Goal: Task Accomplishment & Management: Use online tool/utility

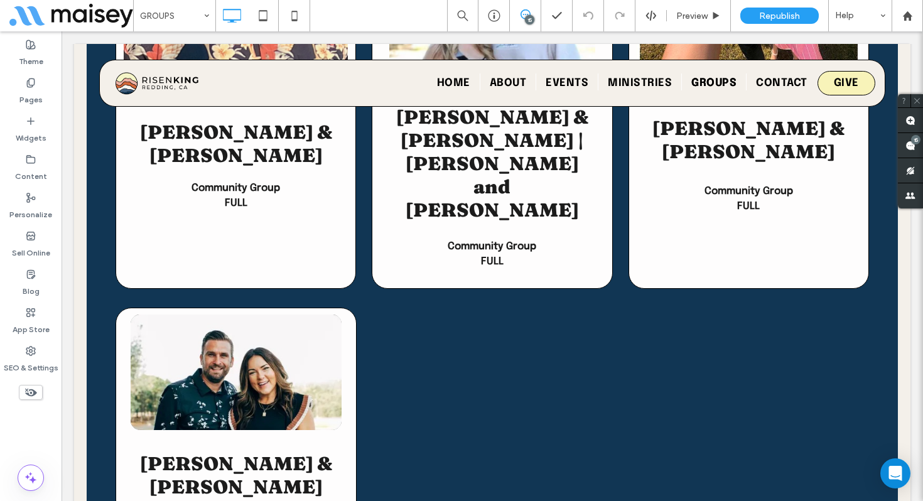
scroll to position [4497, 0]
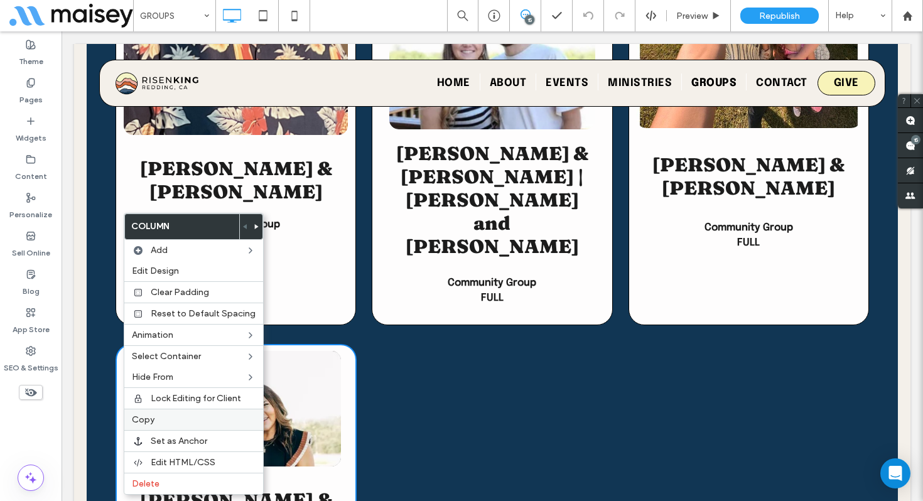
click at [156, 419] on label "Copy" at bounding box center [194, 419] width 124 height 11
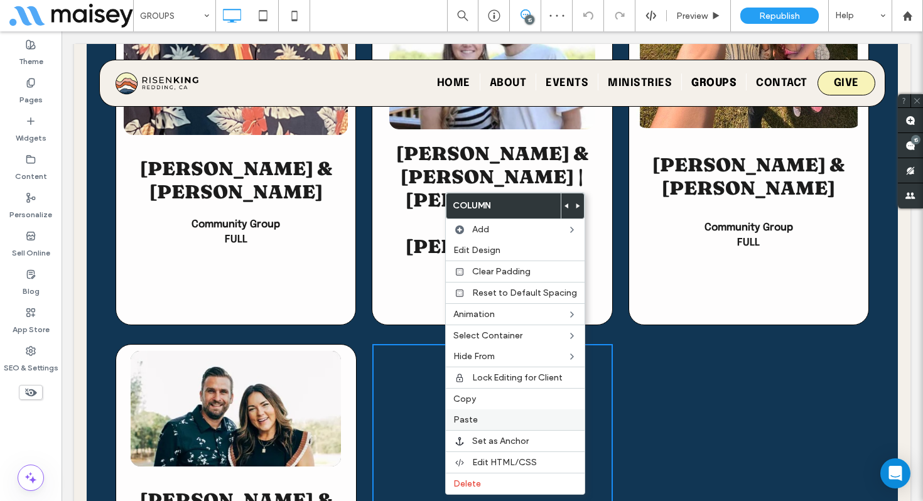
click at [464, 420] on span "Paste" at bounding box center [465, 419] width 24 height 11
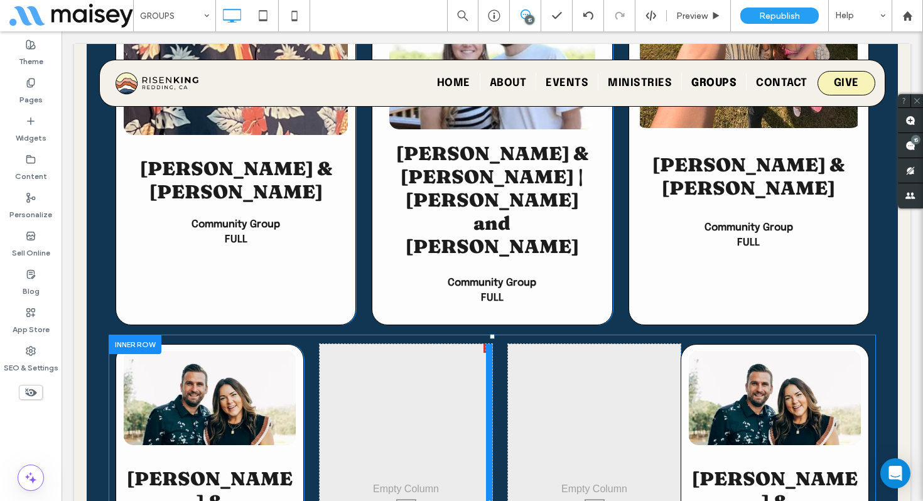
click at [489, 344] on div at bounding box center [489, 505] width 6 height 323
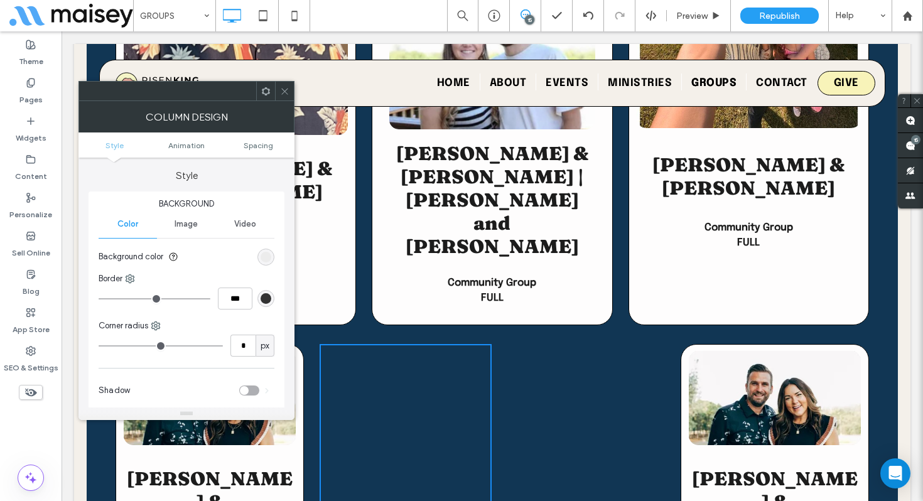
click at [283, 94] on icon at bounding box center [284, 91] width 9 height 9
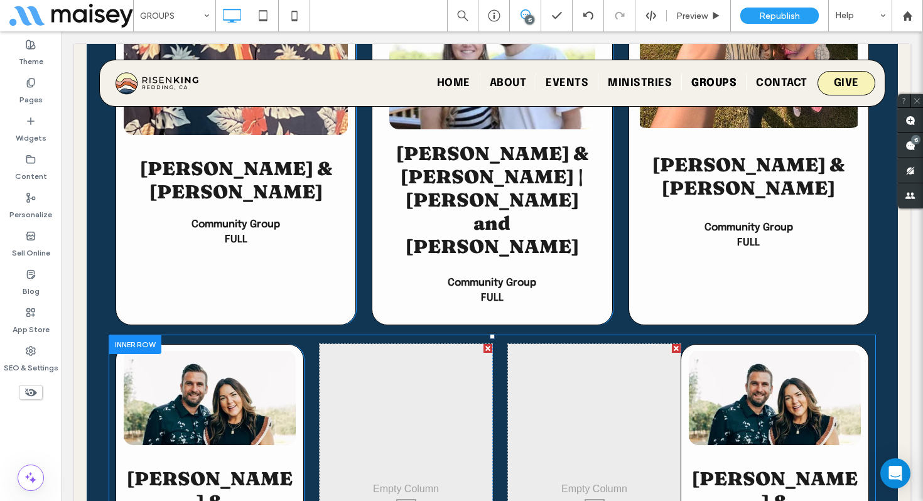
click at [675, 344] on div at bounding box center [675, 348] width 9 height 9
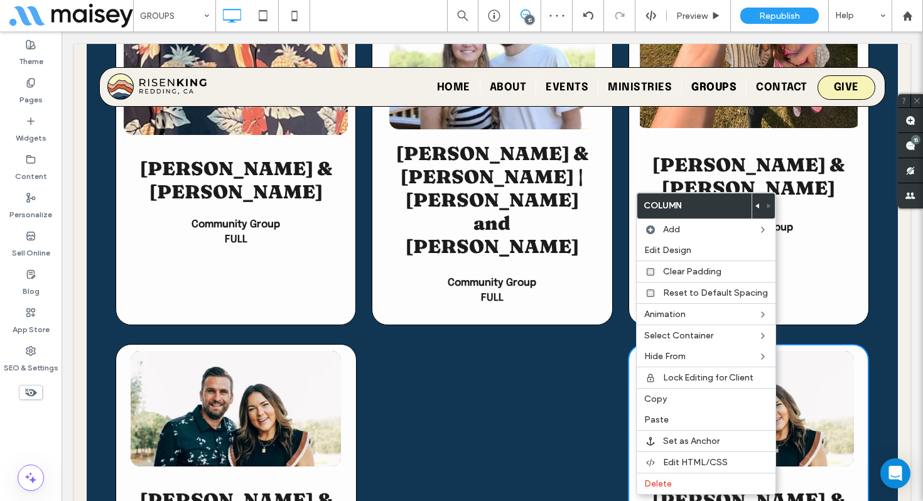
click at [755, 205] on icon at bounding box center [757, 205] width 5 height 5
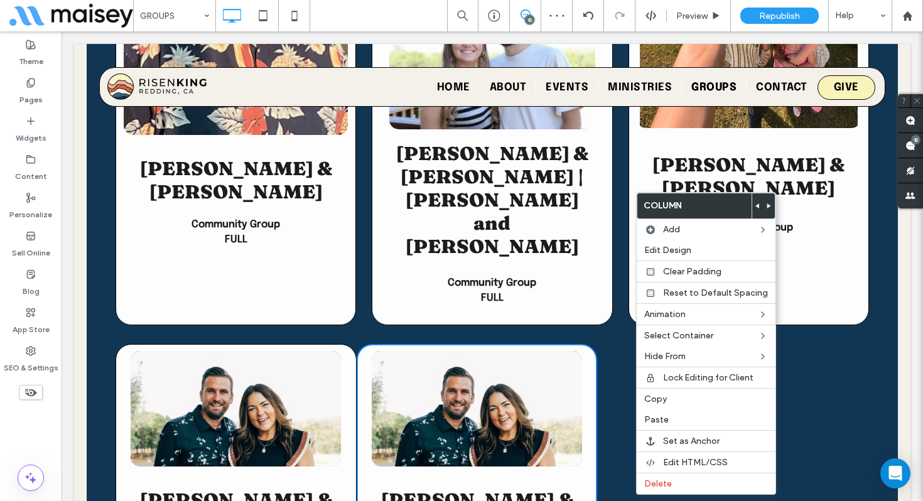
click at [424, 351] on img at bounding box center [477, 408] width 210 height 115
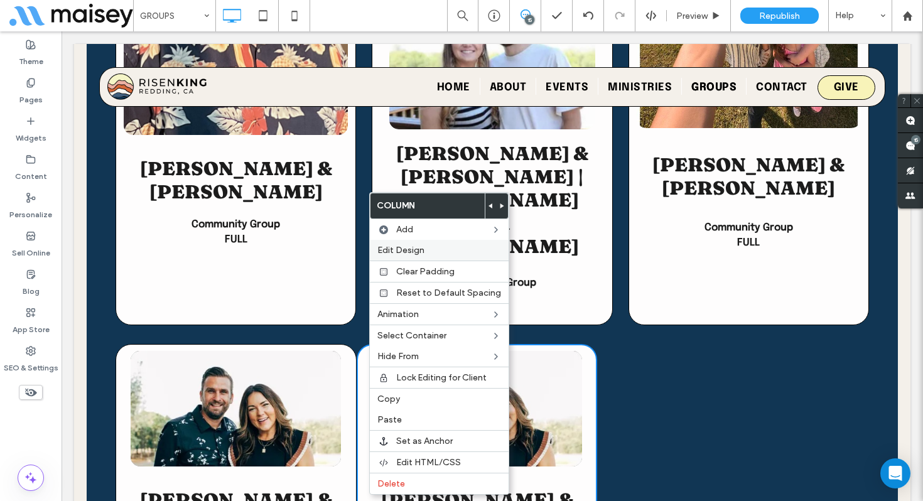
click at [451, 254] on label "Edit Design" at bounding box center [439, 250] width 124 height 11
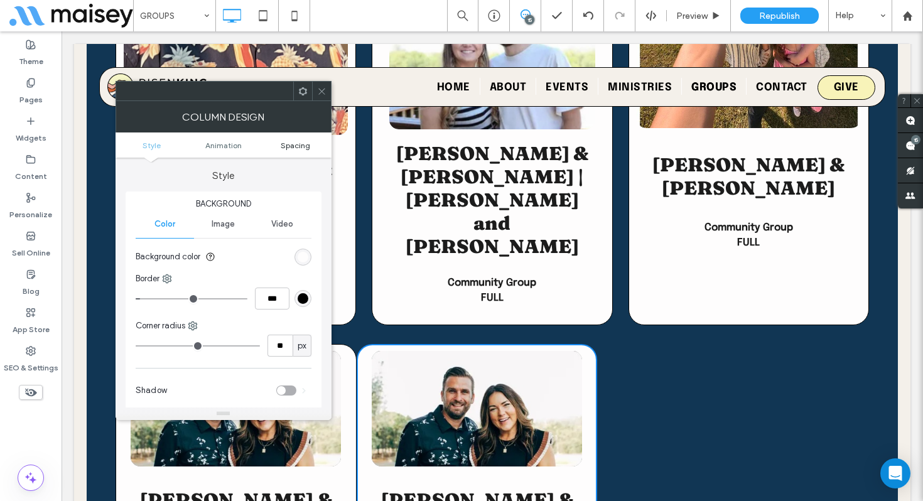
click at [301, 145] on span "Spacing" at bounding box center [295, 145] width 29 height 9
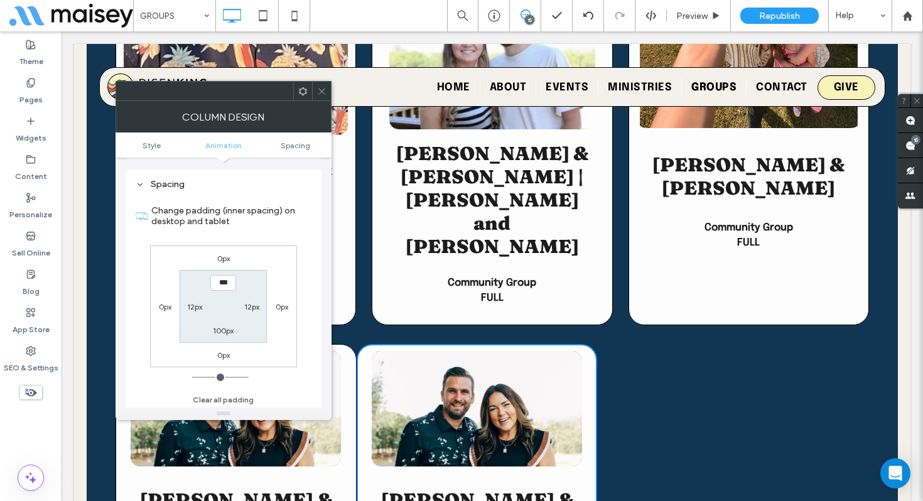
scroll to position [295, 0]
click at [277, 301] on label "0px" at bounding box center [281, 303] width 13 height 9
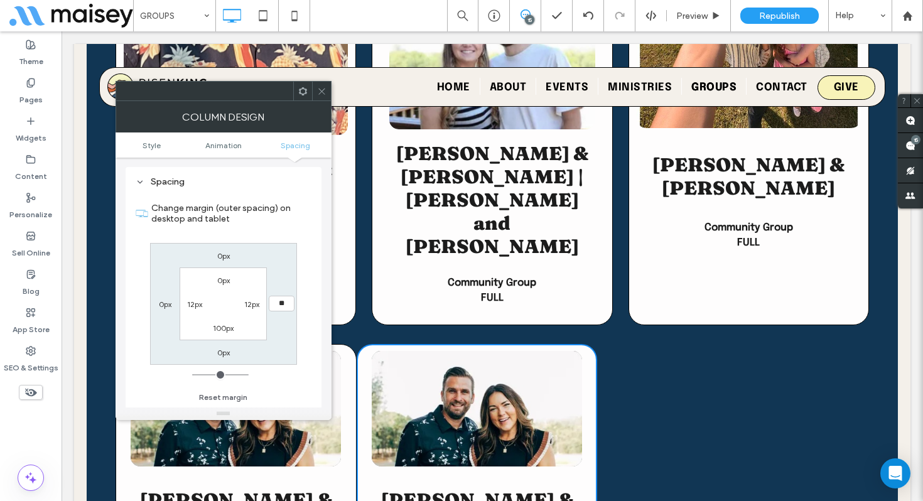
type input "**"
type input "****"
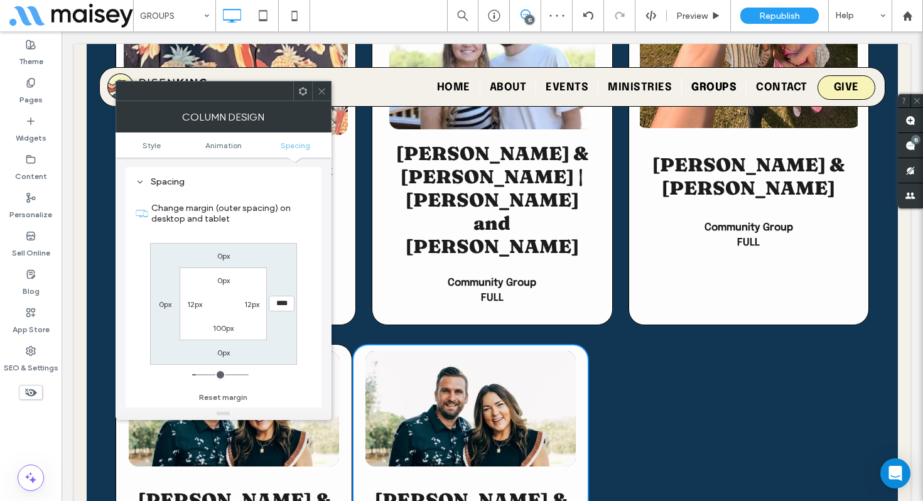
click at [164, 304] on label "0px" at bounding box center [165, 303] width 13 height 9
type input "*"
type input "**"
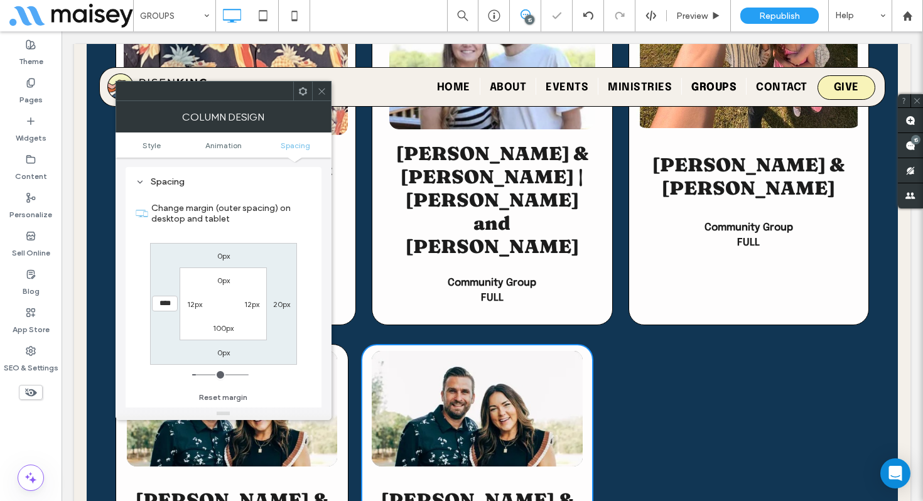
drag, startPoint x: 160, startPoint y: 302, endPoint x: 140, endPoint y: 302, distance: 20.1
click at [151, 302] on div "****" at bounding box center [165, 304] width 29 height 16
type input "****"
type input "*"
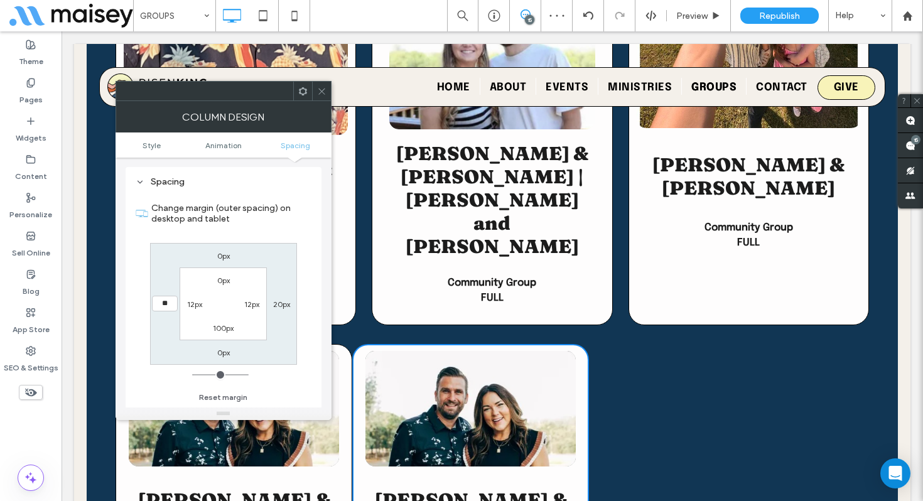
type input "*"
type input "**"
type input "****"
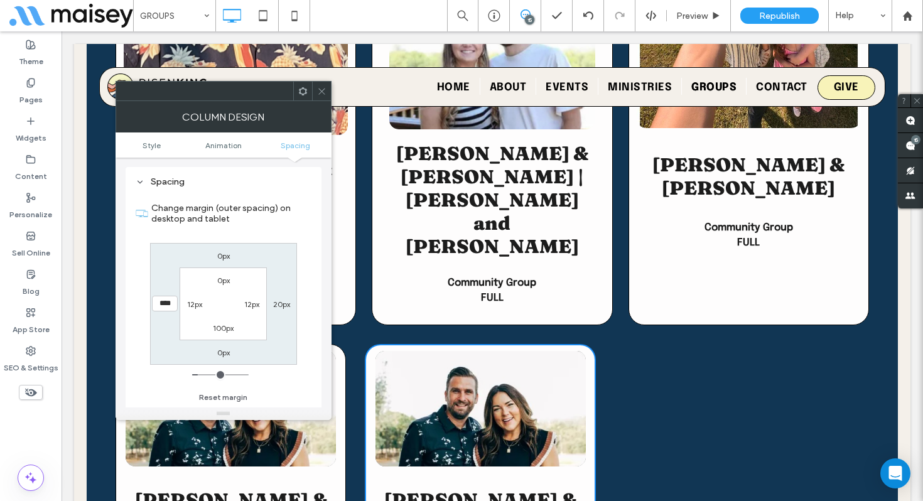
click at [318, 89] on icon at bounding box center [321, 91] width 9 height 9
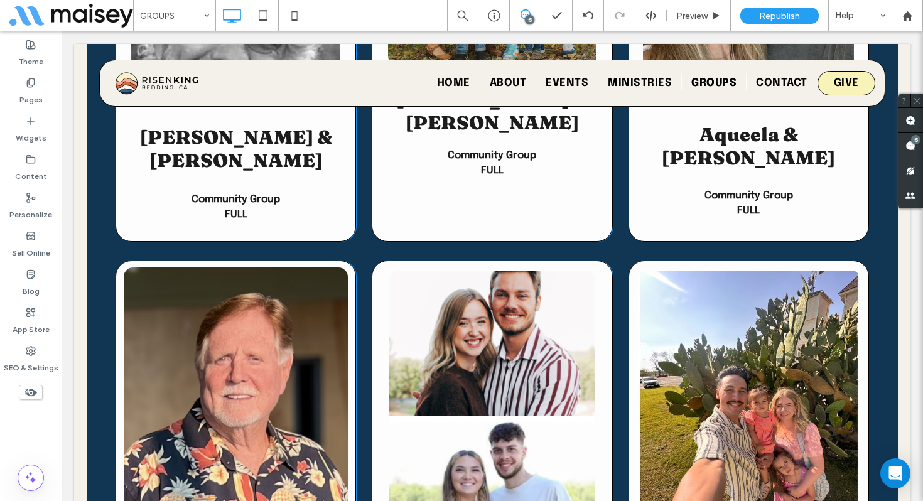
scroll to position [4059, 0]
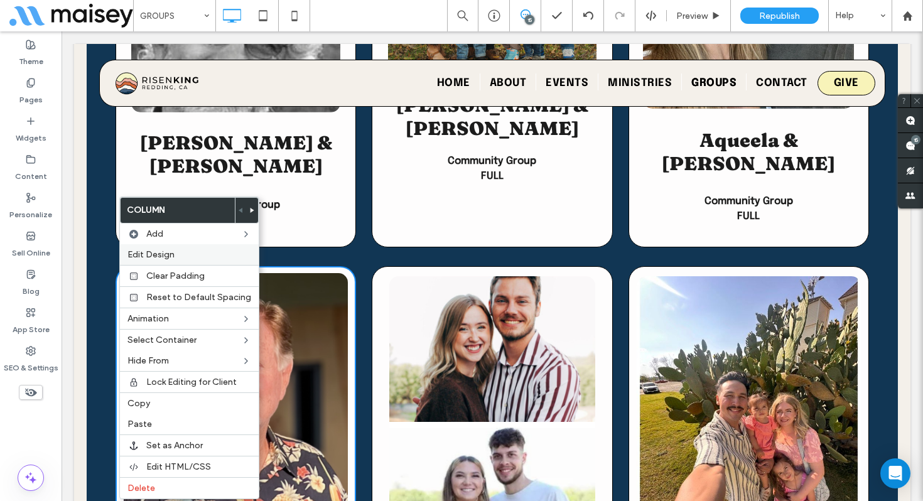
click at [185, 252] on label "Edit Design" at bounding box center [189, 254] width 124 height 11
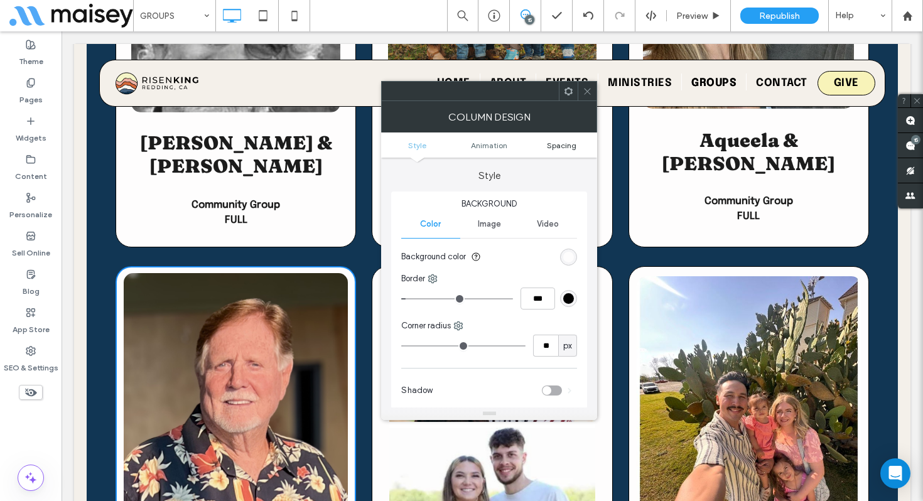
click at [557, 144] on span "Spacing" at bounding box center [561, 145] width 29 height 9
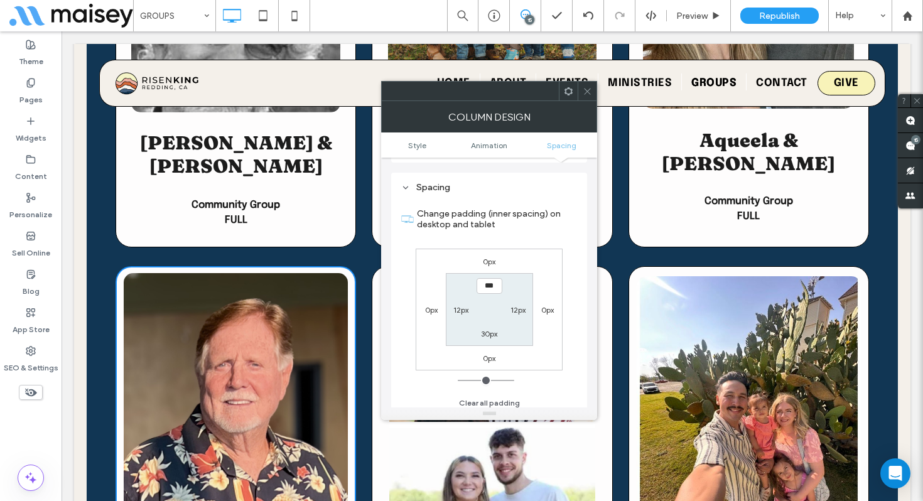
scroll to position [295, 0]
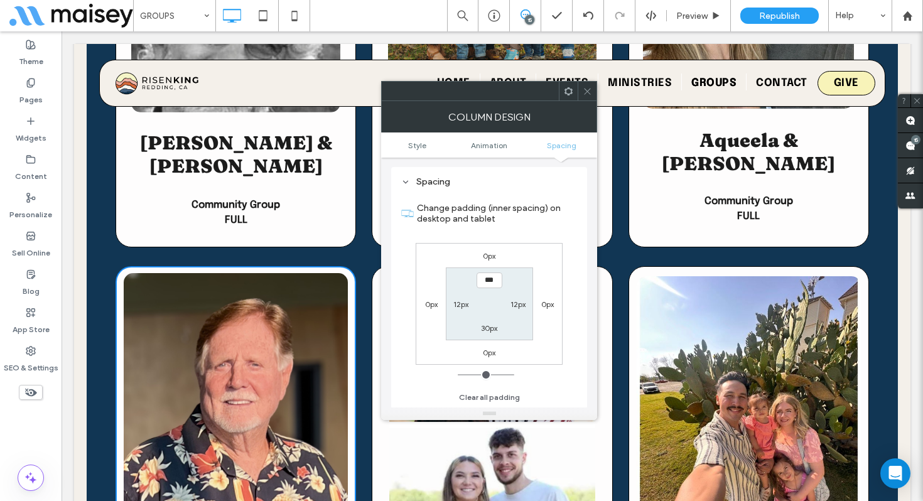
click at [592, 91] on div at bounding box center [586, 91] width 19 height 19
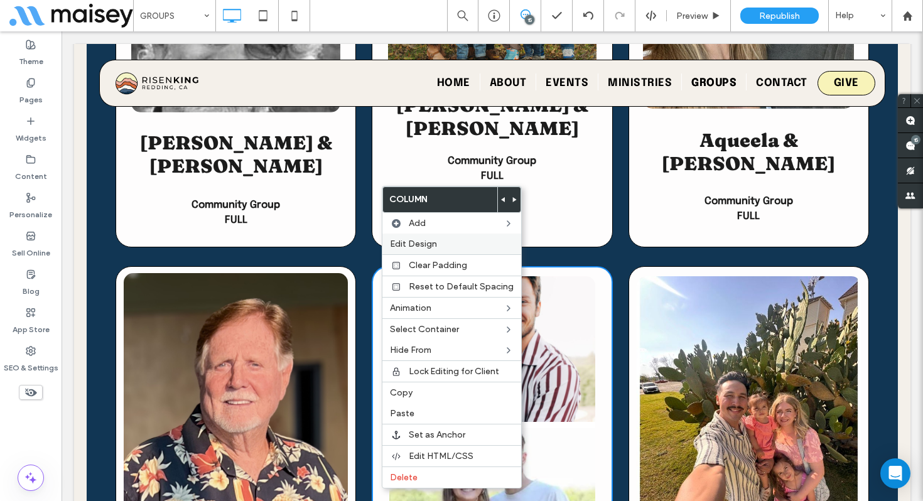
click at [422, 240] on span "Edit Design" at bounding box center [413, 243] width 47 height 11
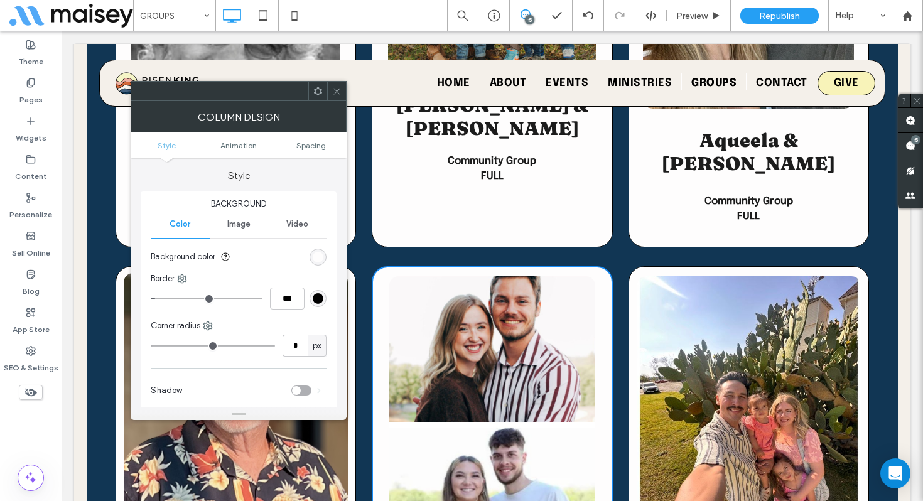
type input "**"
click at [313, 146] on span "Spacing" at bounding box center [310, 145] width 29 height 9
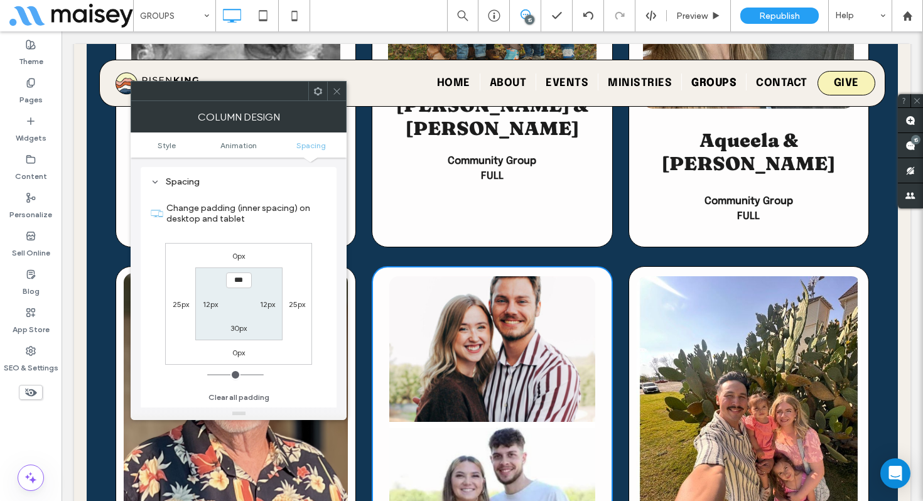
click at [336, 89] on icon at bounding box center [336, 91] width 9 height 9
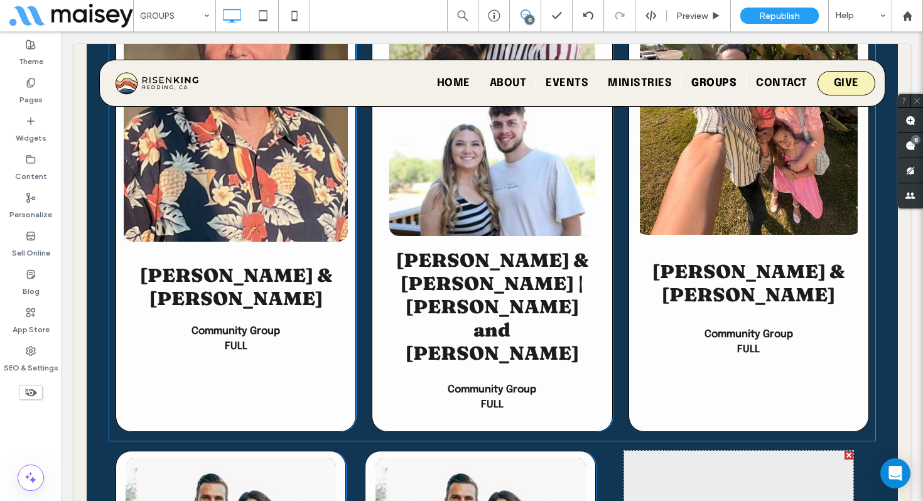
scroll to position [4378, 0]
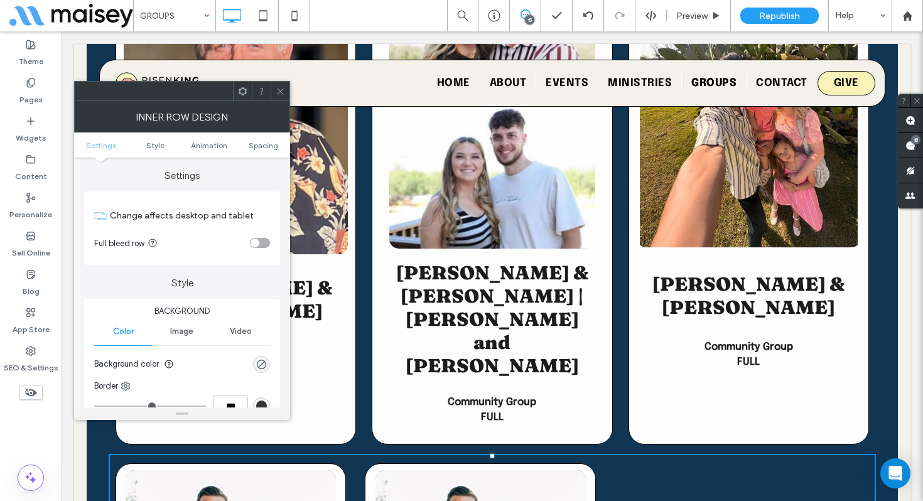
click at [264, 140] on ul "Settings Style Animation Spacing" at bounding box center [182, 144] width 216 height 25
click at [262, 142] on span "Spacing" at bounding box center [263, 145] width 29 height 9
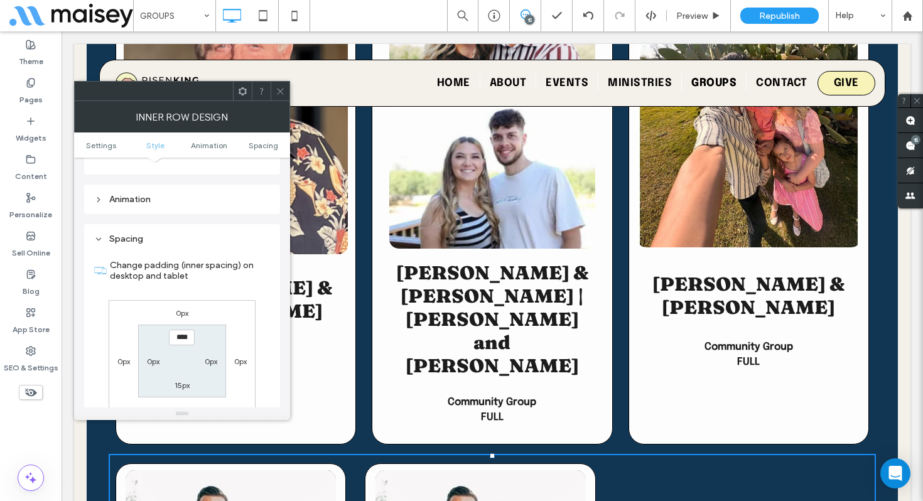
scroll to position [402, 0]
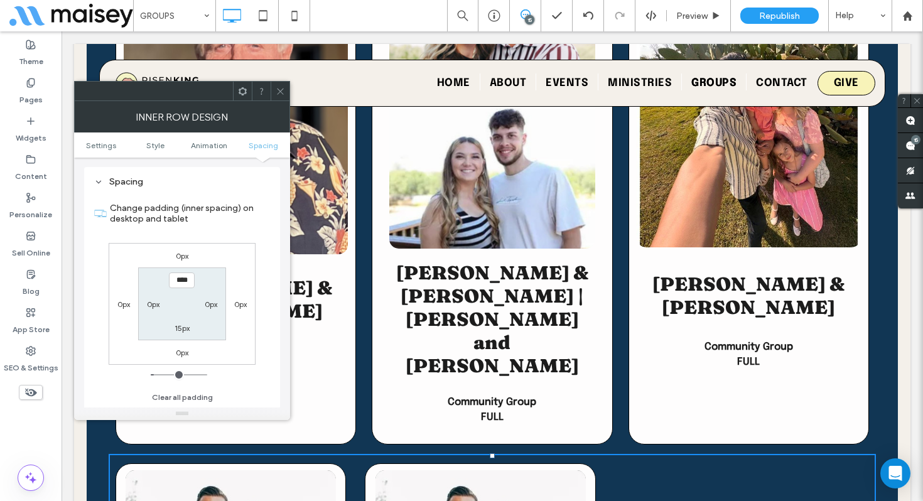
click at [286, 83] on div at bounding box center [279, 91] width 19 height 19
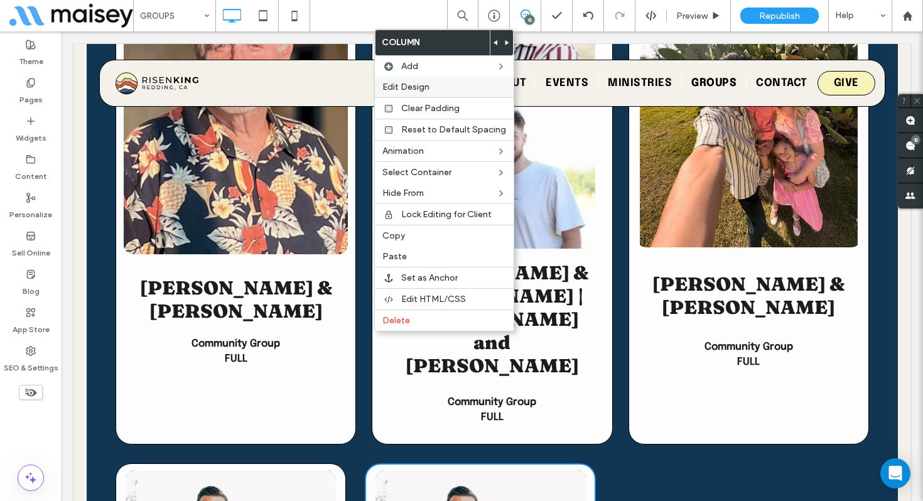
click at [415, 90] on span "Edit Design" at bounding box center [405, 87] width 47 height 11
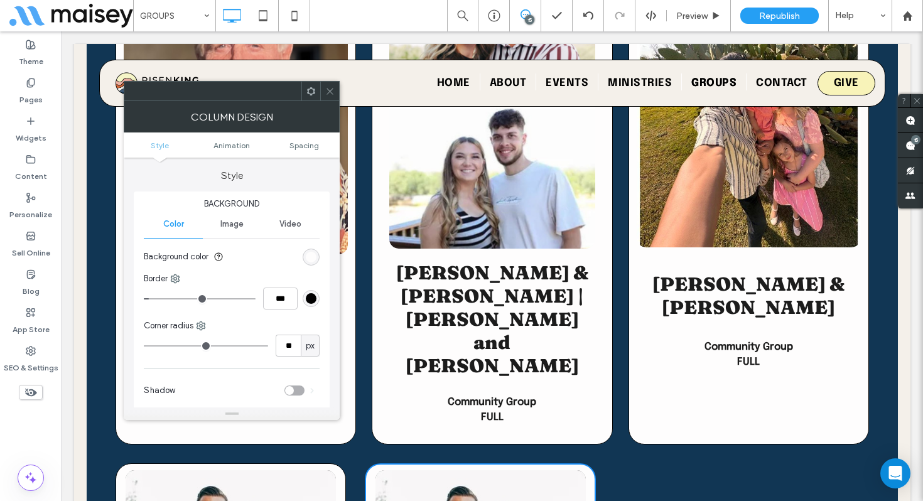
click at [294, 152] on ul "Style Animation Spacing" at bounding box center [232, 144] width 216 height 25
click at [295, 147] on span "Spacing" at bounding box center [303, 145] width 29 height 9
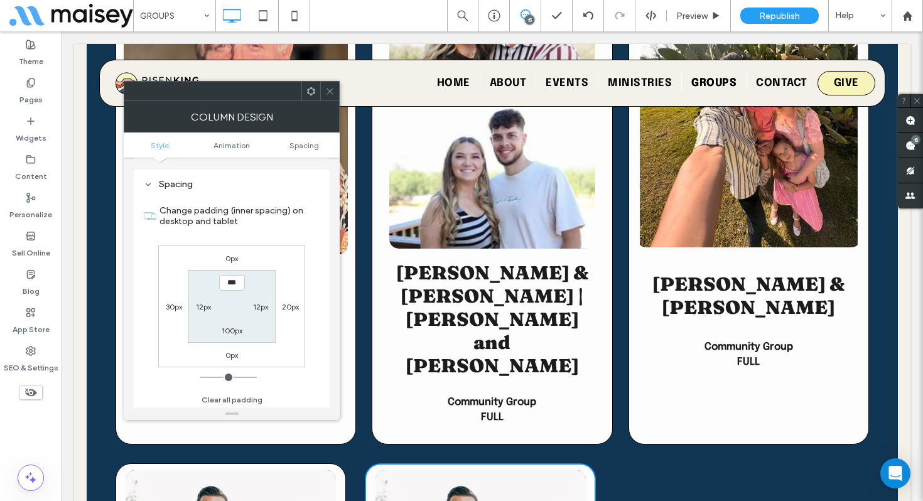
scroll to position [295, 0]
click at [171, 304] on label "30px" at bounding box center [174, 303] width 16 height 9
type input "**"
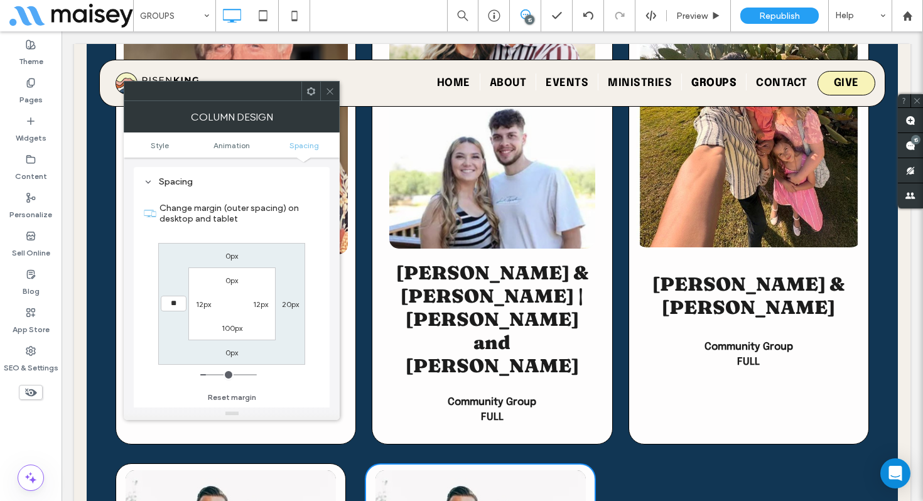
type input "**"
type input "****"
click at [282, 304] on label "20px" at bounding box center [290, 303] width 17 height 9
type input "**"
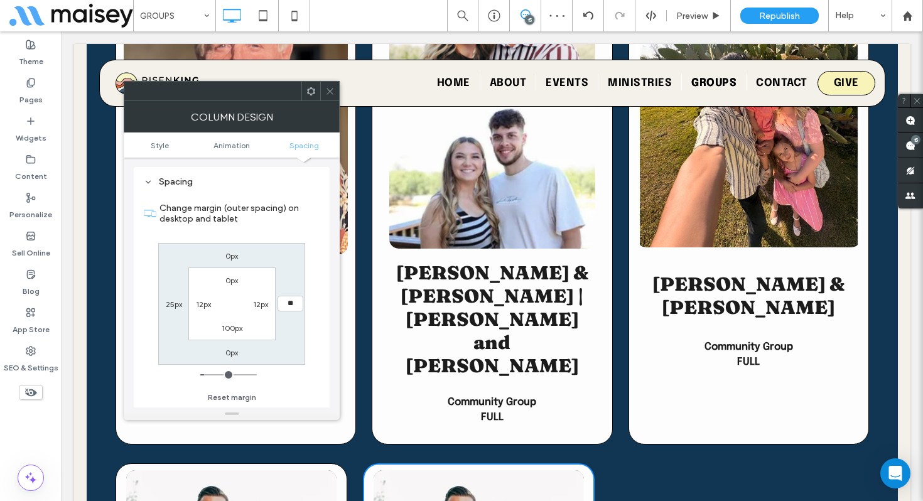
type input "**"
type input "****"
click at [290, 340] on div "0px **** 0px 25px 0px 12px 100px 12px" at bounding box center [231, 304] width 147 height 122
click at [328, 92] on icon at bounding box center [329, 91] width 9 height 9
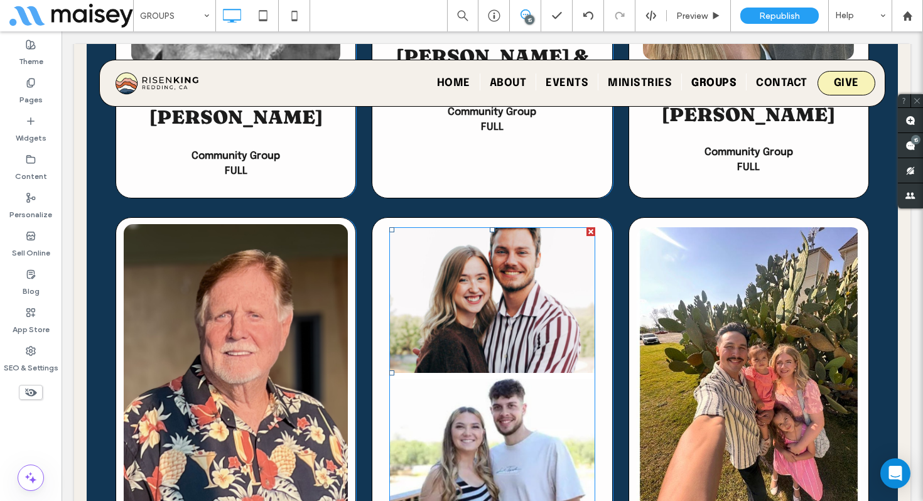
scroll to position [4099, 0]
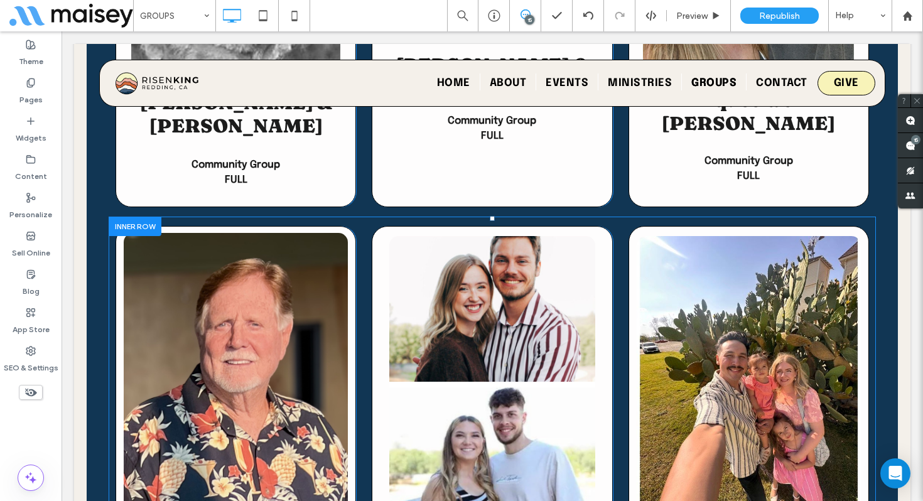
click at [129, 217] on div at bounding box center [135, 226] width 53 height 19
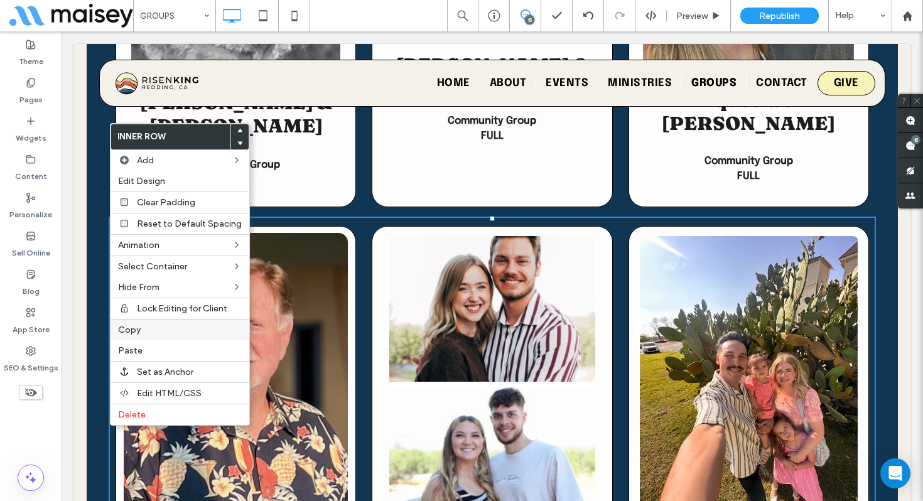
click at [133, 330] on span "Copy" at bounding box center [129, 329] width 23 height 11
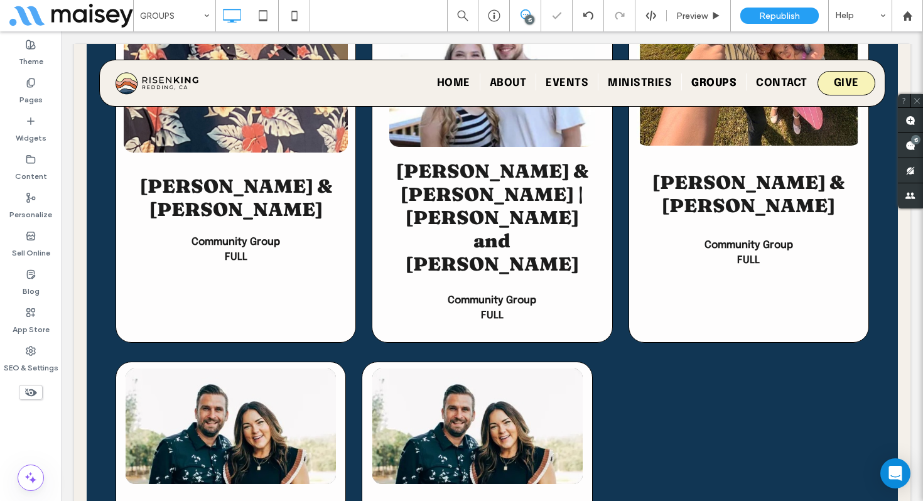
scroll to position [4530, 0]
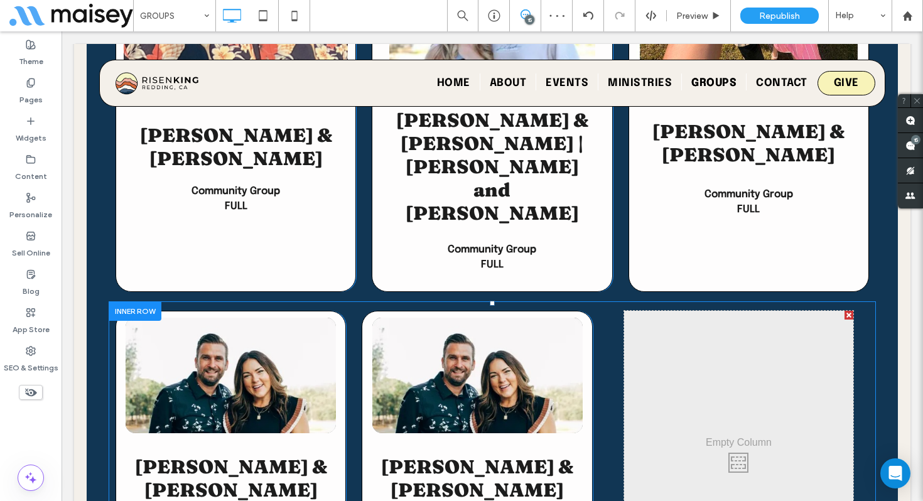
click at [125, 301] on div at bounding box center [135, 310] width 53 height 19
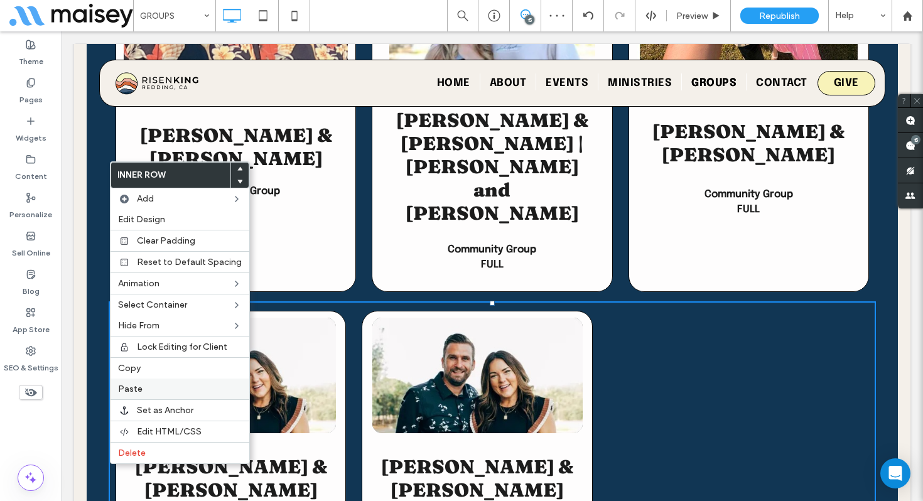
click at [151, 389] on label "Paste" at bounding box center [180, 388] width 124 height 11
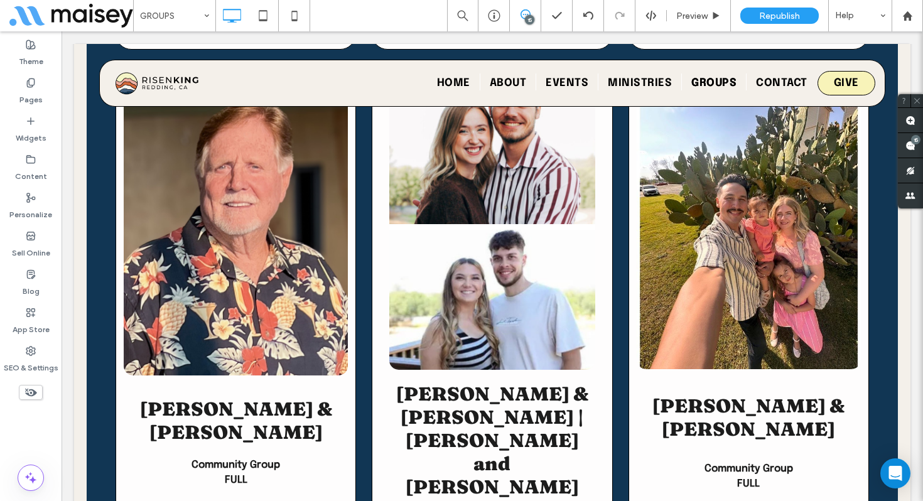
scroll to position [4788, 0]
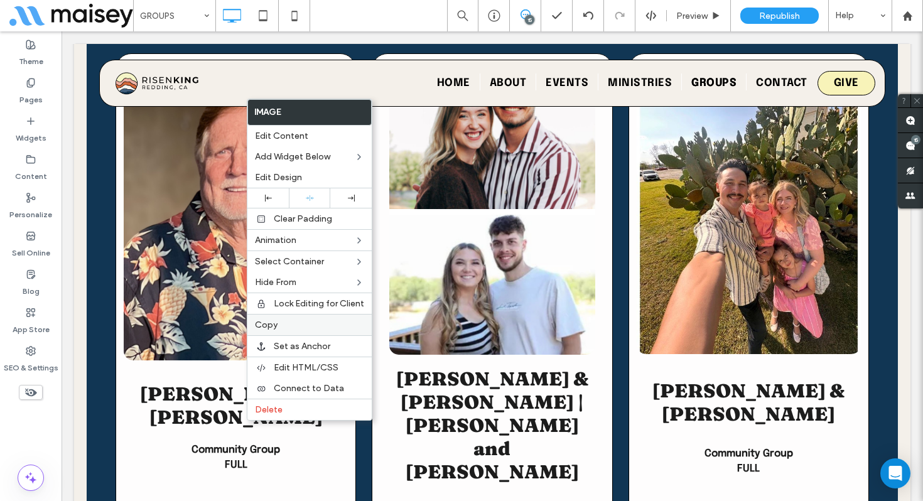
click at [276, 324] on span "Copy" at bounding box center [266, 324] width 23 height 11
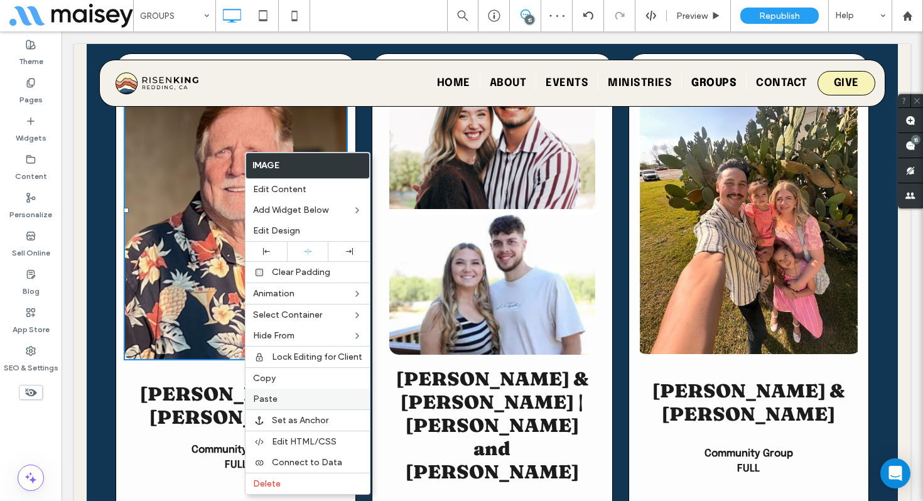
click at [272, 397] on span "Paste" at bounding box center [265, 398] width 24 height 11
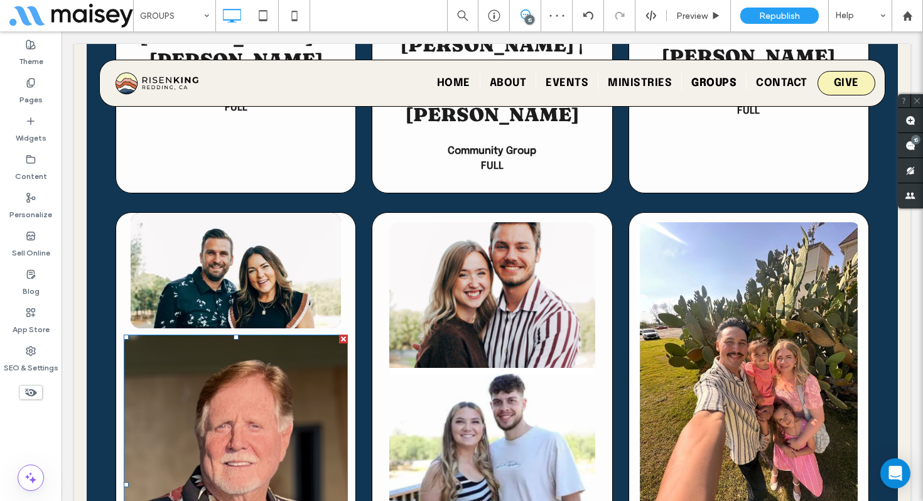
scroll to position [4626, 0]
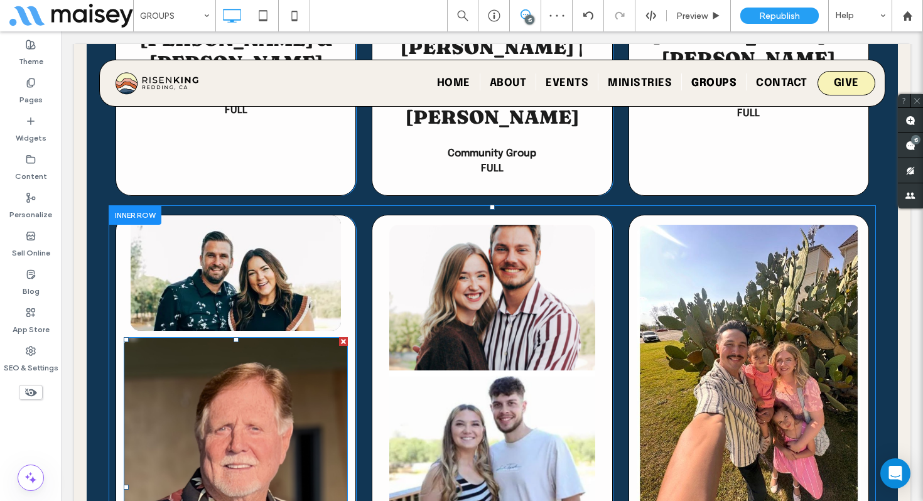
click at [341, 337] on div at bounding box center [343, 341] width 9 height 9
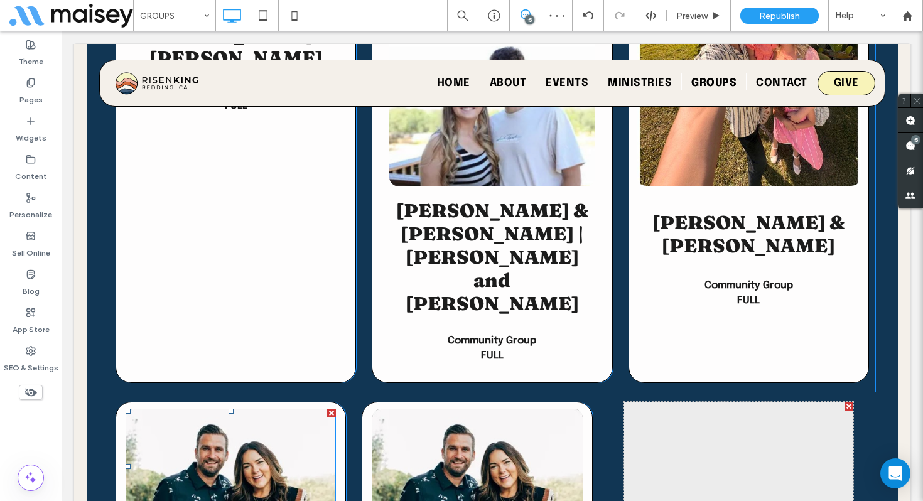
scroll to position [4922, 0]
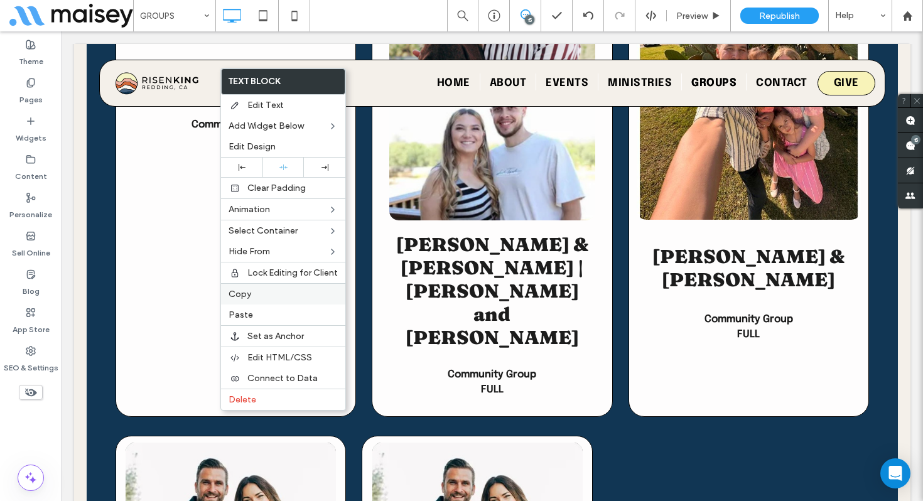
click at [258, 300] on div "Copy" at bounding box center [283, 293] width 124 height 21
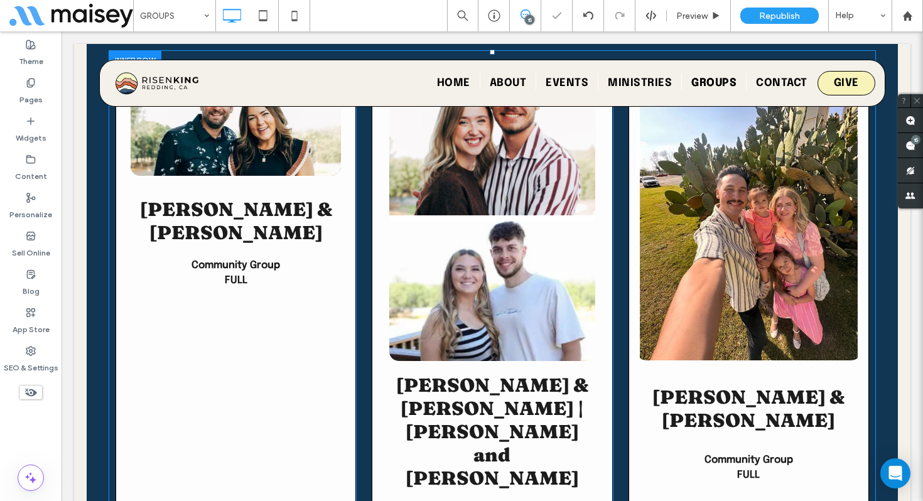
scroll to position [4705, 0]
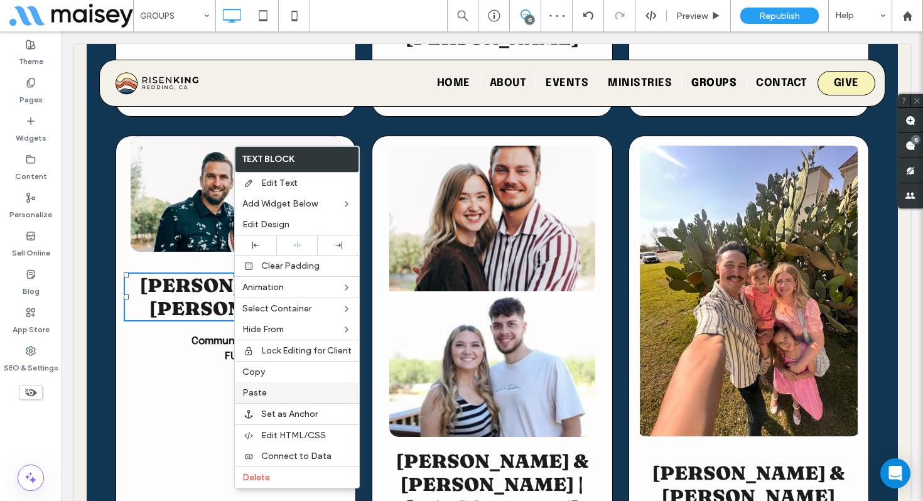
click at [259, 400] on div "Paste" at bounding box center [297, 392] width 124 height 21
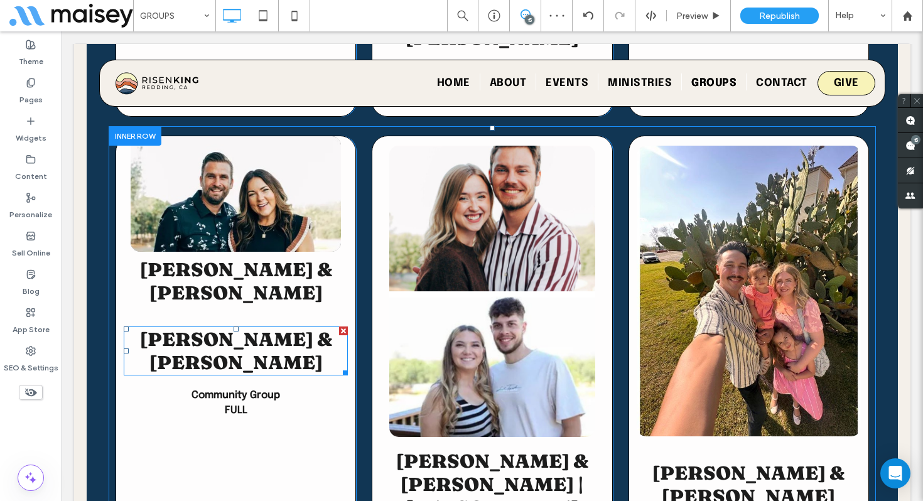
click at [342, 326] on div at bounding box center [343, 330] width 9 height 9
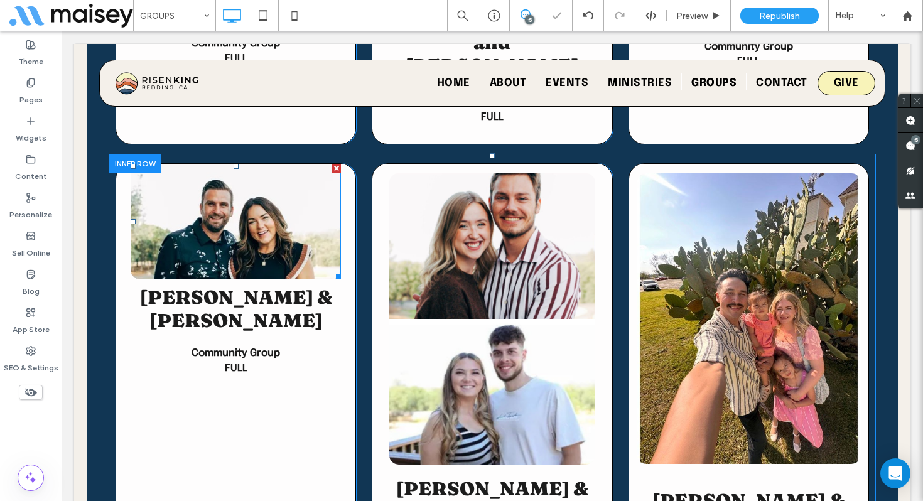
scroll to position [4670, 0]
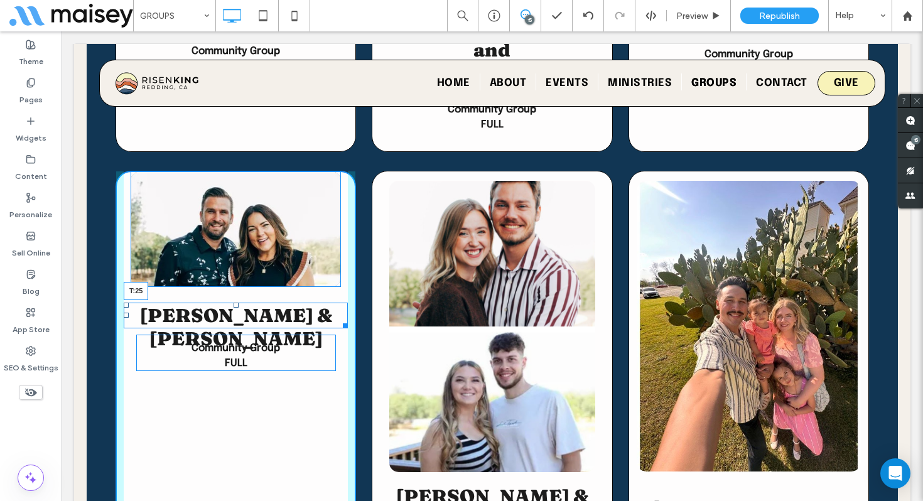
drag, startPoint x: 235, startPoint y: 153, endPoint x: 235, endPoint y: 164, distance: 10.7
click at [235, 302] on div at bounding box center [235, 304] width 5 height 5
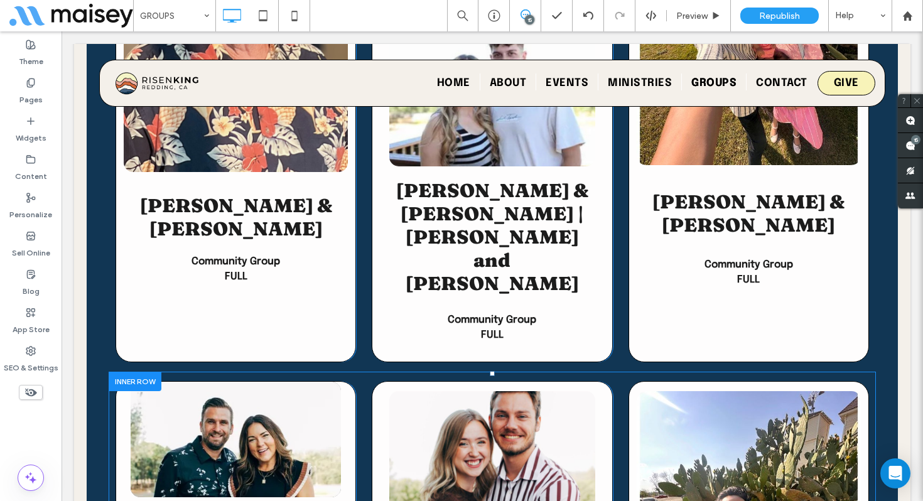
scroll to position [4465, 0]
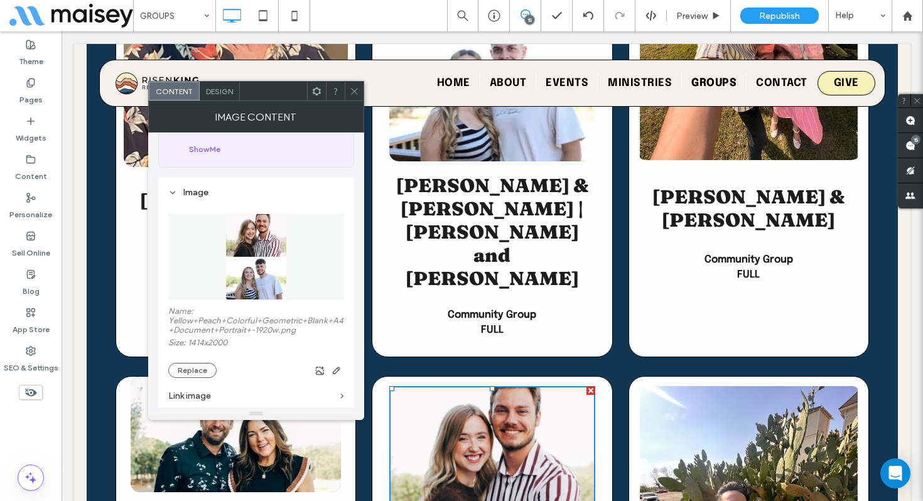
scroll to position [91, 0]
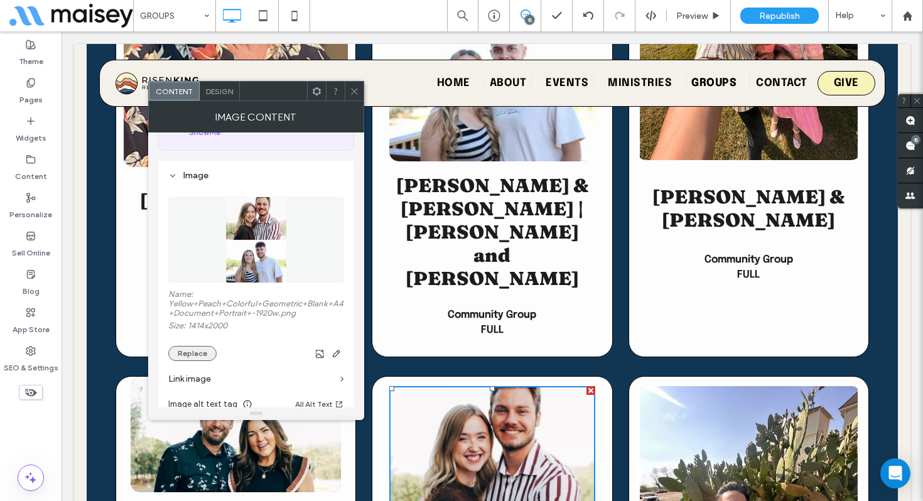
click at [194, 358] on button "Replace" at bounding box center [192, 353] width 48 height 15
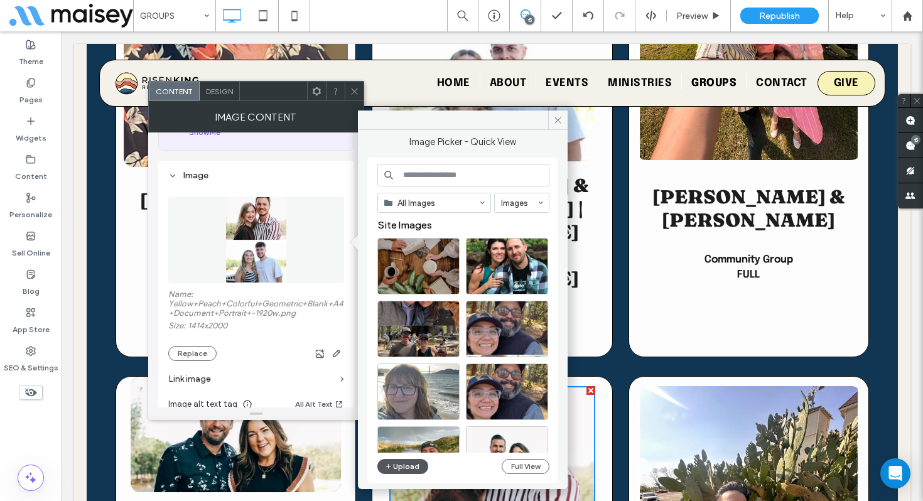
click at [409, 463] on button "Upload" at bounding box center [402, 466] width 51 height 15
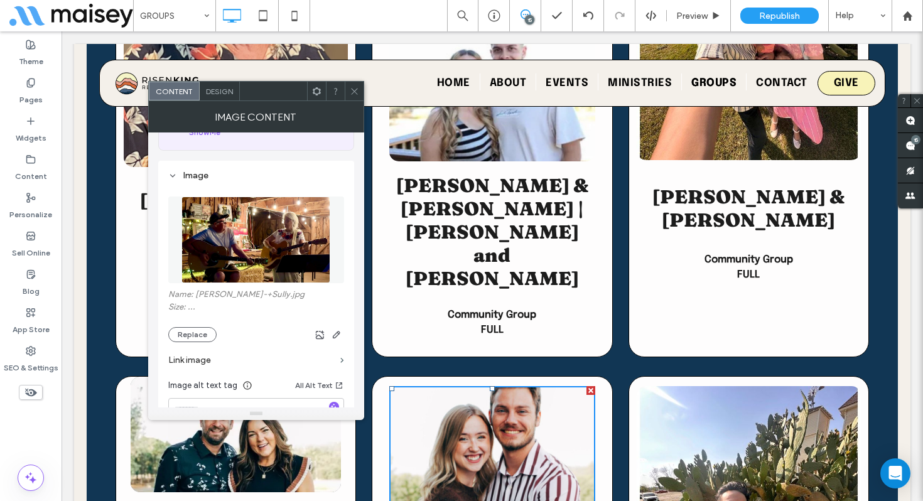
click at [355, 88] on icon at bounding box center [354, 91] width 9 height 9
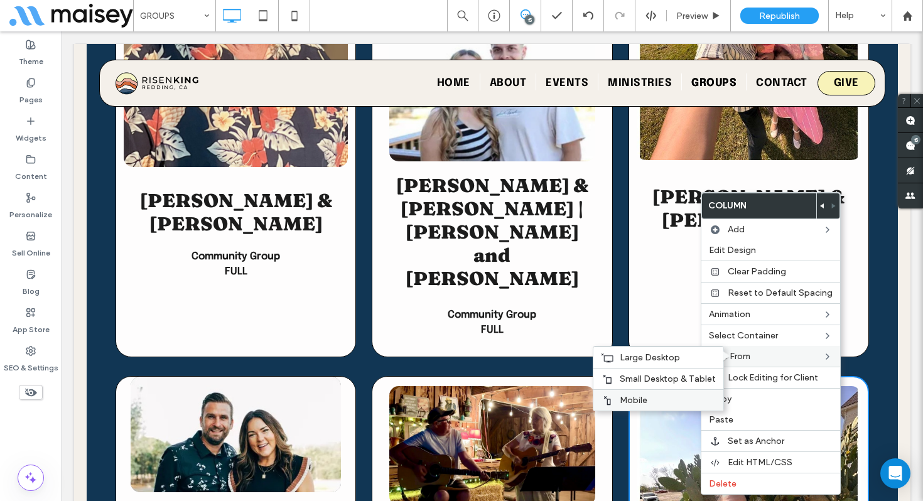
click at [672, 397] on label "Mobile" at bounding box center [667, 400] width 96 height 11
click at [683, 379] on span "Small Desktop & Tablet" at bounding box center [667, 378] width 96 height 11
click at [692, 355] on label "Large Desktop" at bounding box center [667, 357] width 96 height 11
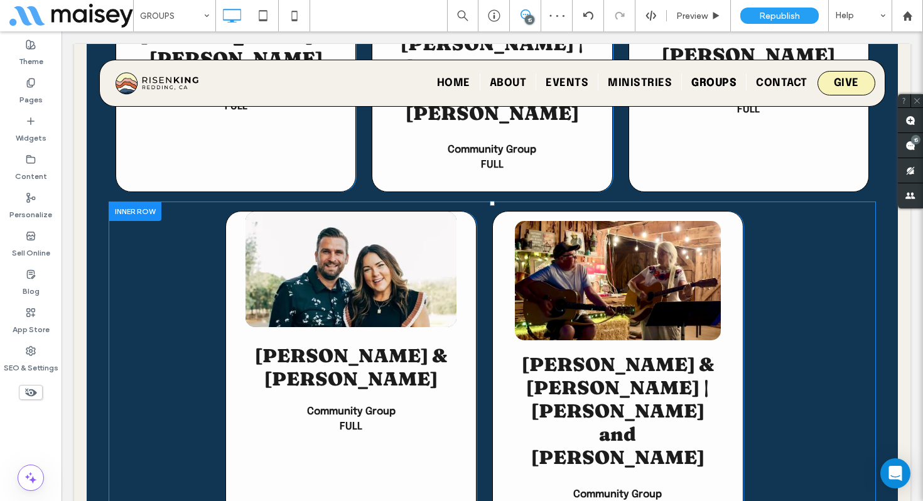
scroll to position [4660, 0]
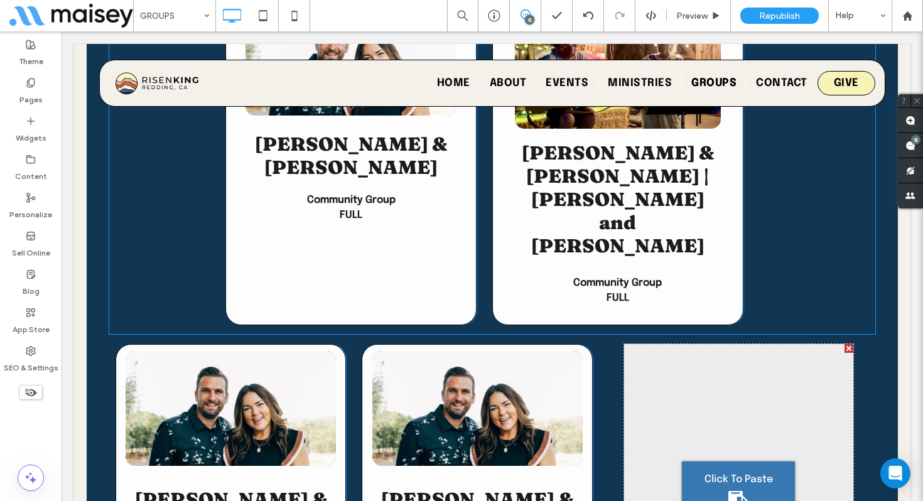
scroll to position [4847, 0]
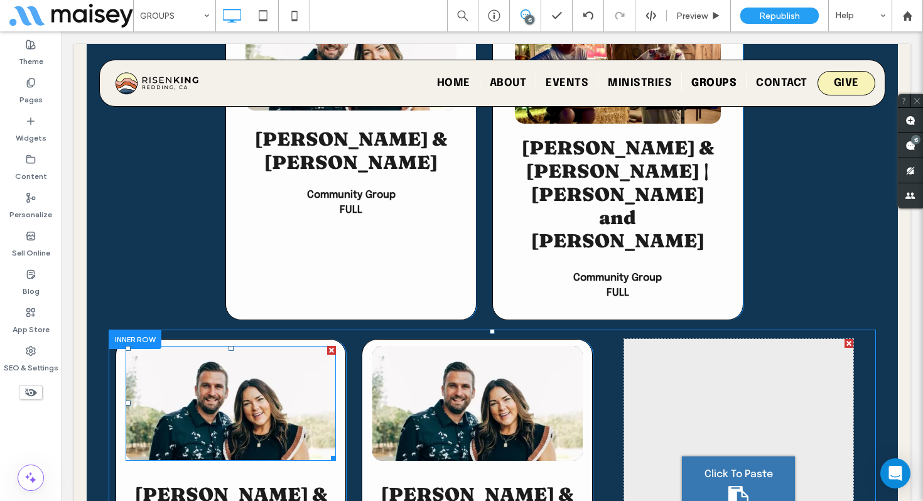
click at [137, 329] on div at bounding box center [135, 338] width 53 height 19
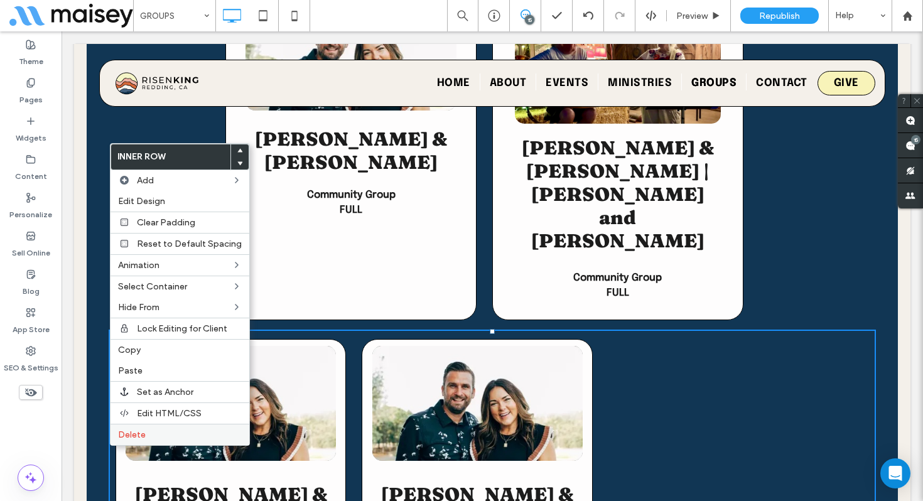
click at [160, 437] on label "Delete" at bounding box center [180, 434] width 124 height 11
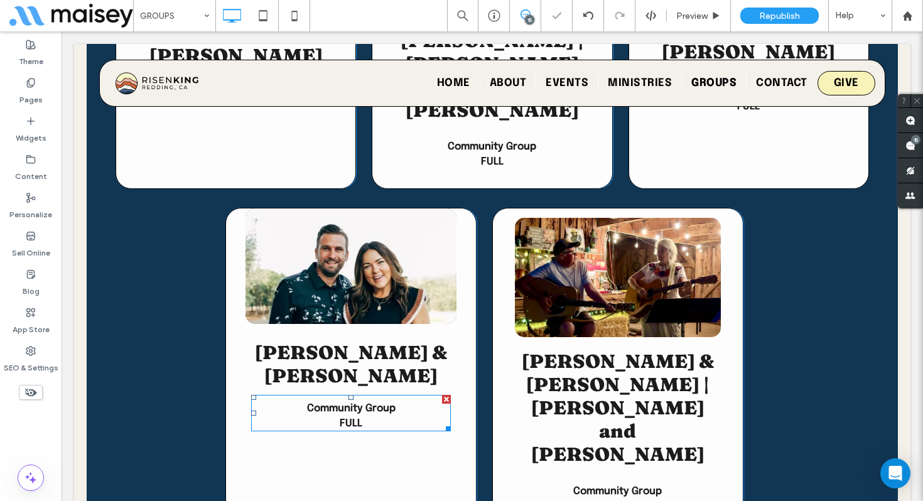
scroll to position [4484, 0]
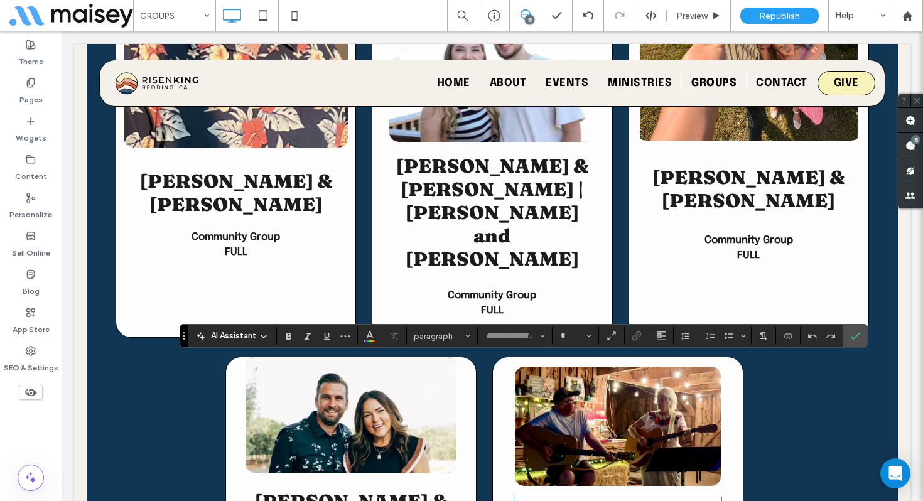
type input "**********"
type input "**"
type input "**********"
type input "**"
click at [855, 336] on icon "Confirm" at bounding box center [855, 336] width 10 height 10
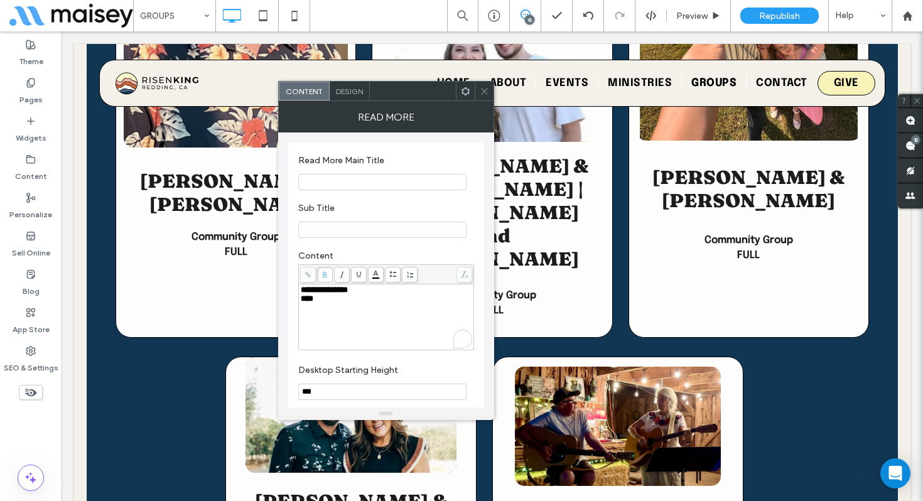
click at [378, 294] on div "**********" at bounding box center [386, 290] width 171 height 9
click at [487, 92] on icon at bounding box center [483, 91] width 9 height 9
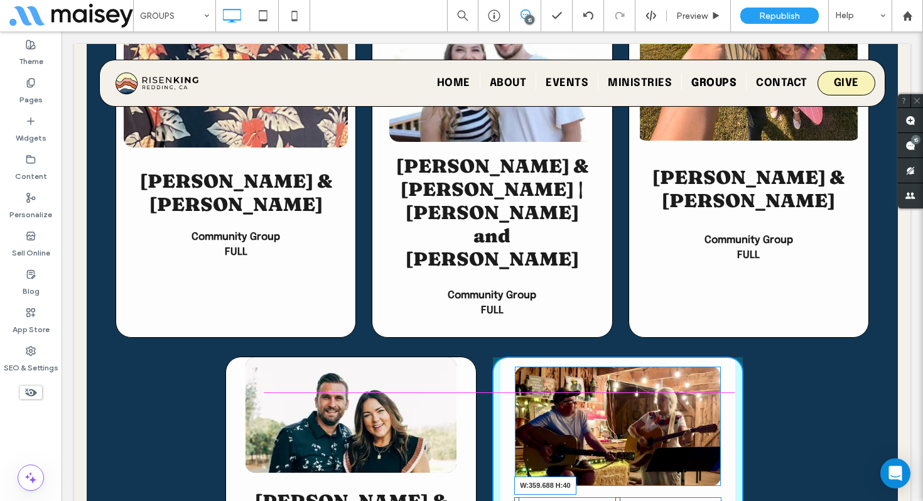
drag, startPoint x: 720, startPoint y: 402, endPoint x: 729, endPoint y: 401, distance: 9.4
click at [729, 401] on div "Single Life Workshop Jenny & Sully Sullivan W:359.688 H:40 Worship Community Gr…" at bounding box center [617, 484] width 251 height 256
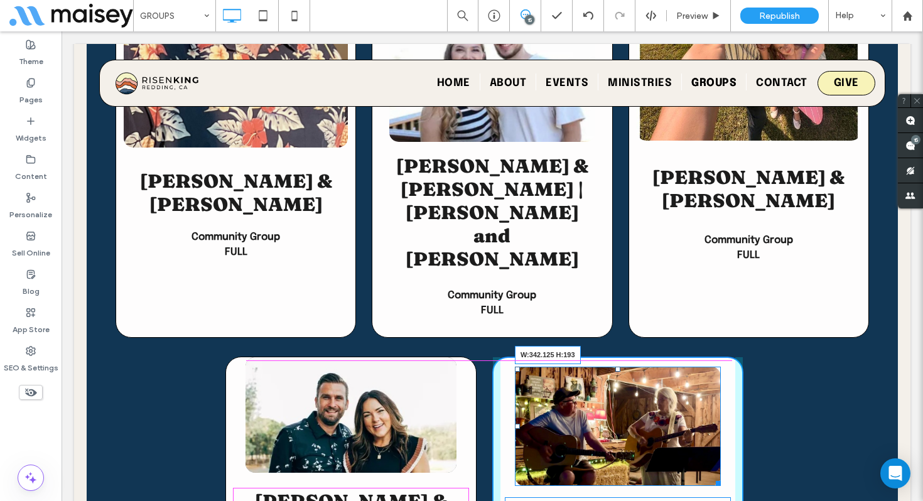
drag, startPoint x: 719, startPoint y: 342, endPoint x: 730, endPoint y: 341, distance: 11.3
click at [730, 356] on div "Single Life Workshop W:342.125 H:193 Jenny & Sully Sullivan Worship Community G…" at bounding box center [617, 484] width 251 height 256
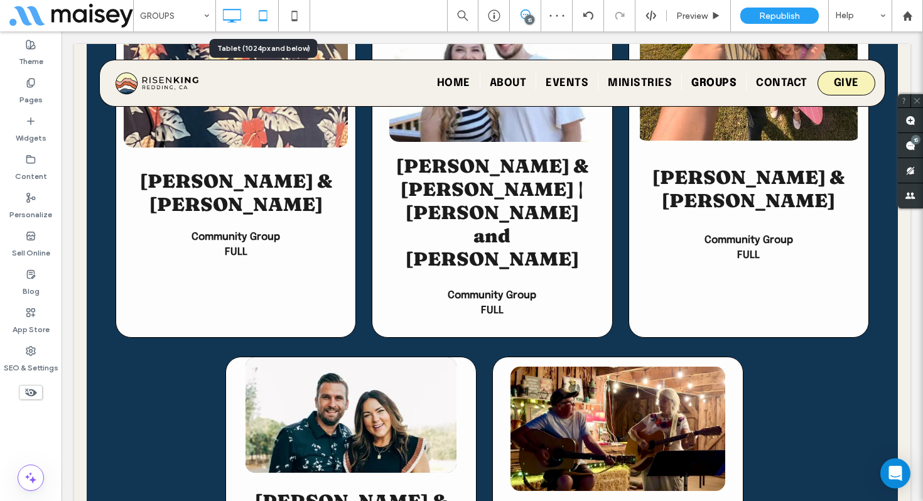
click at [262, 24] on icon at bounding box center [262, 15] width 25 height 25
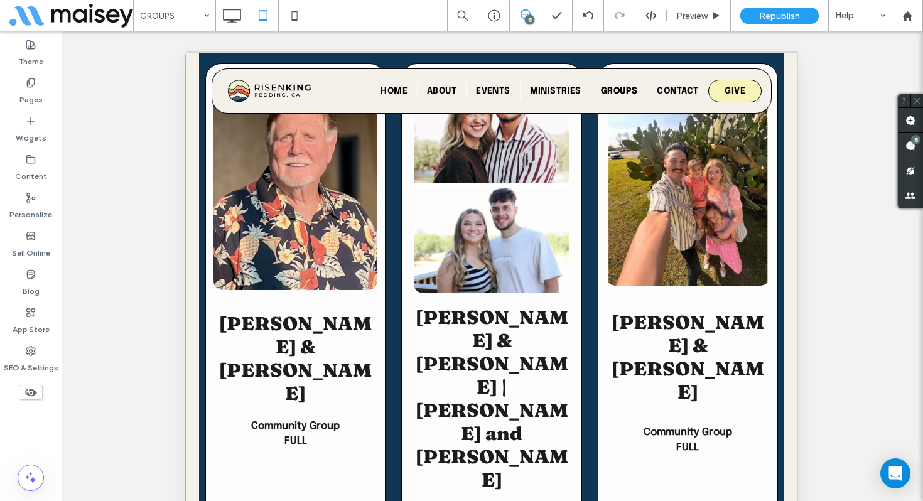
scroll to position [4097, 0]
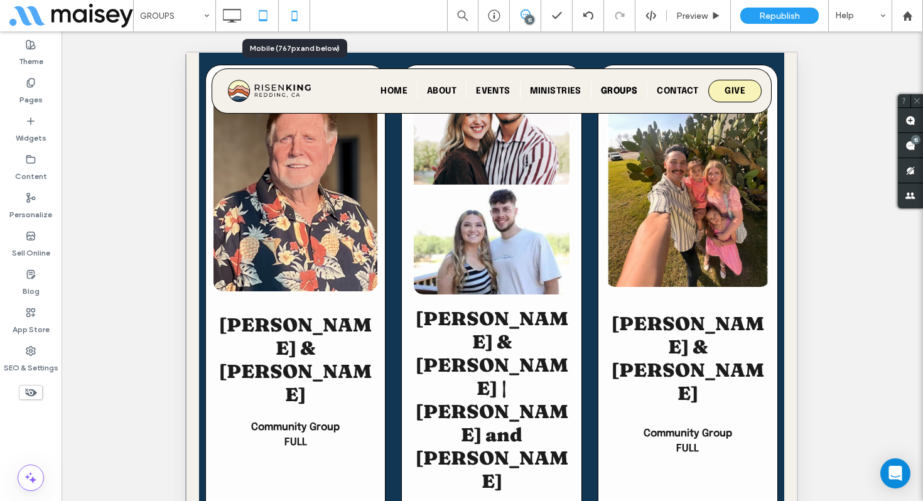
click at [299, 23] on icon at bounding box center [294, 15] width 25 height 25
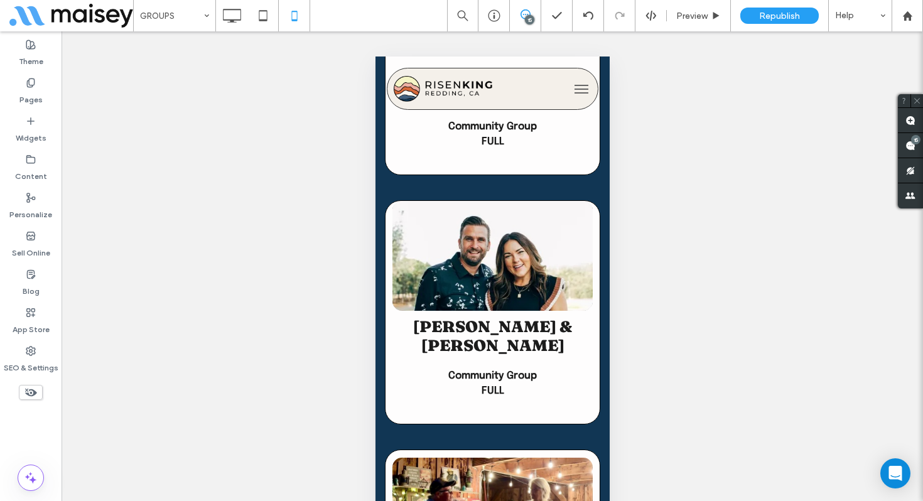
scroll to position [10897, 0]
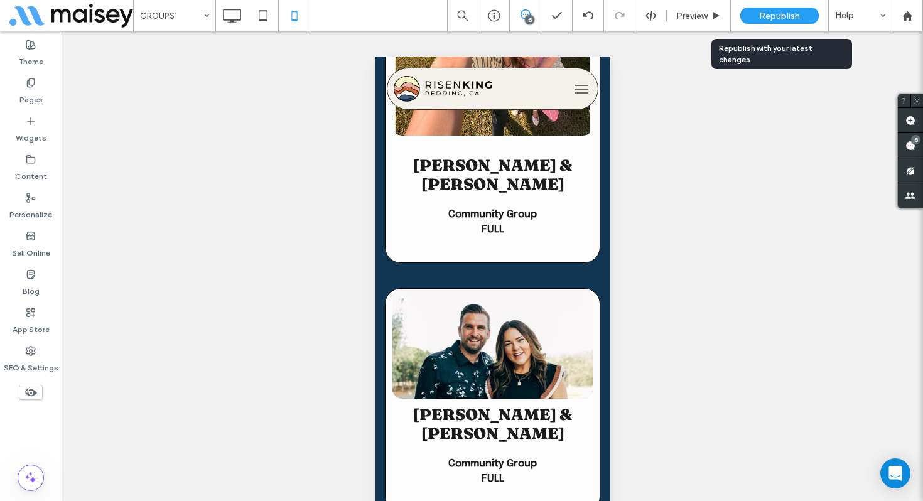
click at [776, 19] on span "Republish" at bounding box center [779, 16] width 41 height 11
